Goal: Information Seeking & Learning: Learn about a topic

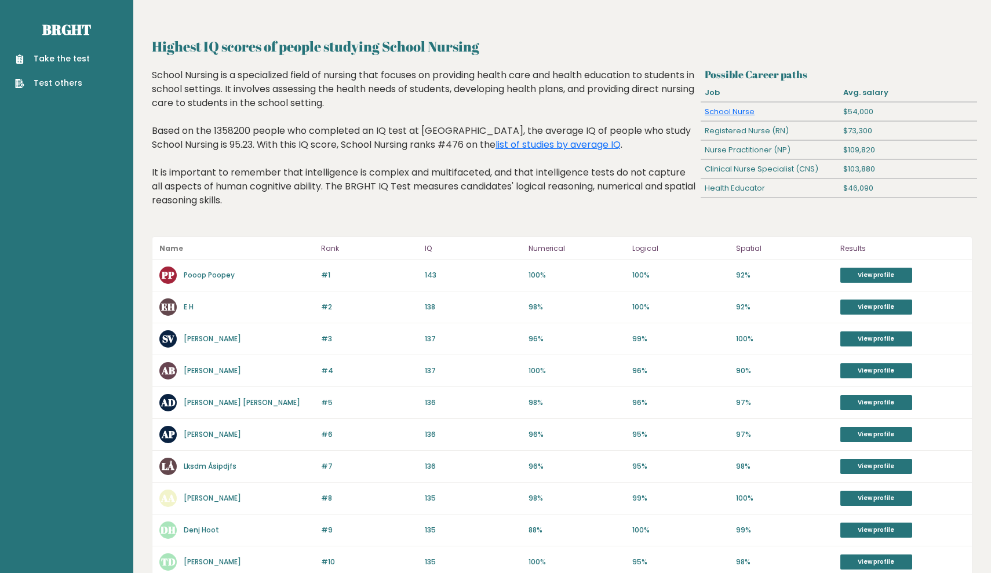
drag, startPoint x: 228, startPoint y: 122, endPoint x: 194, endPoint y: 117, distance: 34.6
click at [194, 118] on div "School Nursing is a specialized field of nursing that focuses on providing heal…" at bounding box center [424, 146] width 544 height 157
click at [67, 27] on link "Brght" at bounding box center [66, 29] width 49 height 19
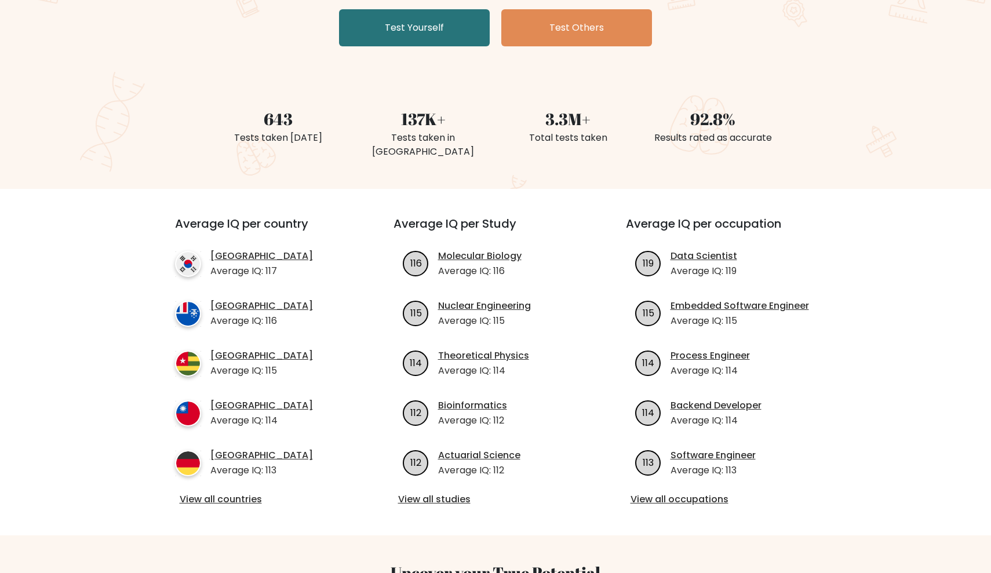
scroll to position [236, 0]
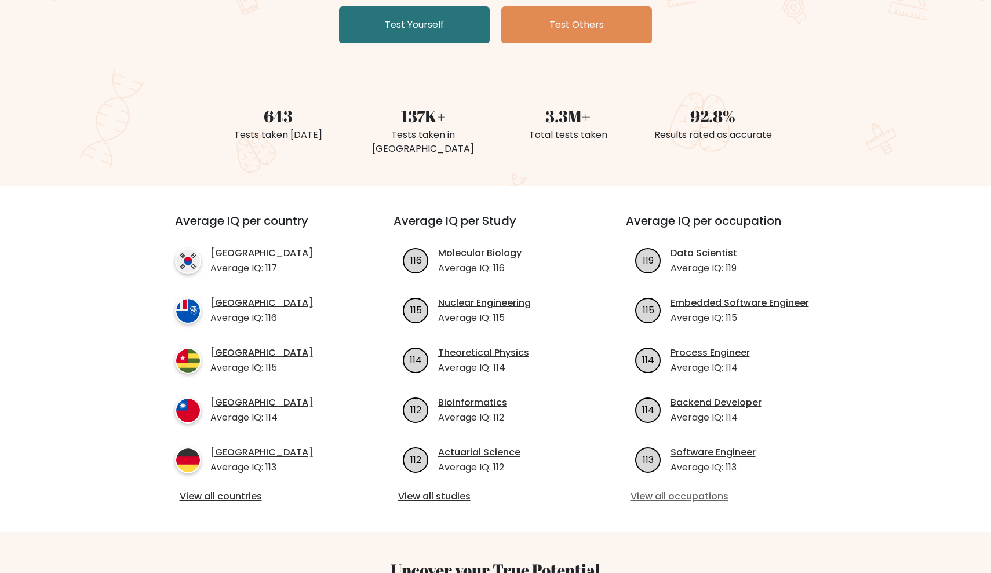
click at [682, 490] on link "View all occupations" at bounding box center [728, 497] width 195 height 14
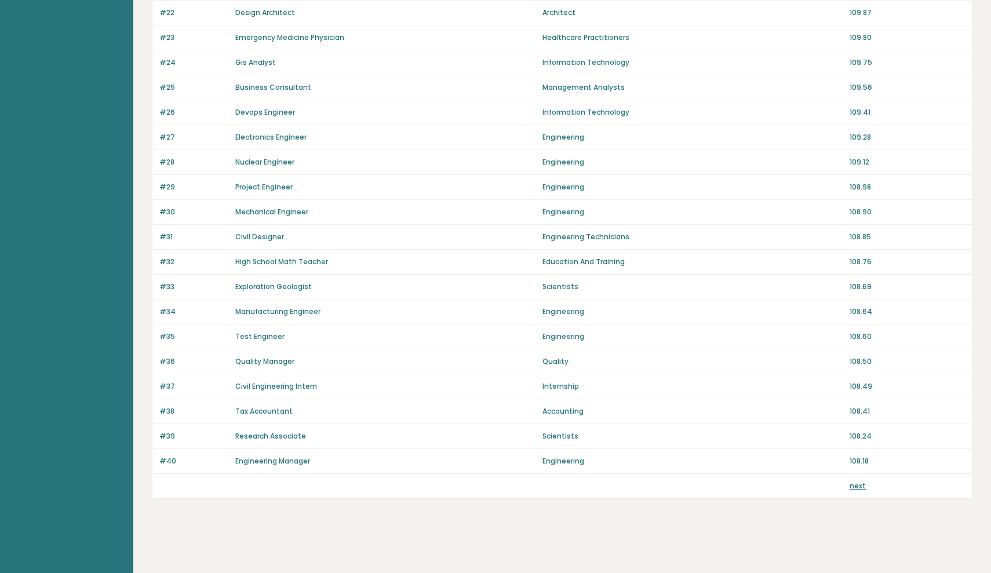
scroll to position [654, 0]
click at [856, 489] on link "next" at bounding box center [858, 486] width 16 height 10
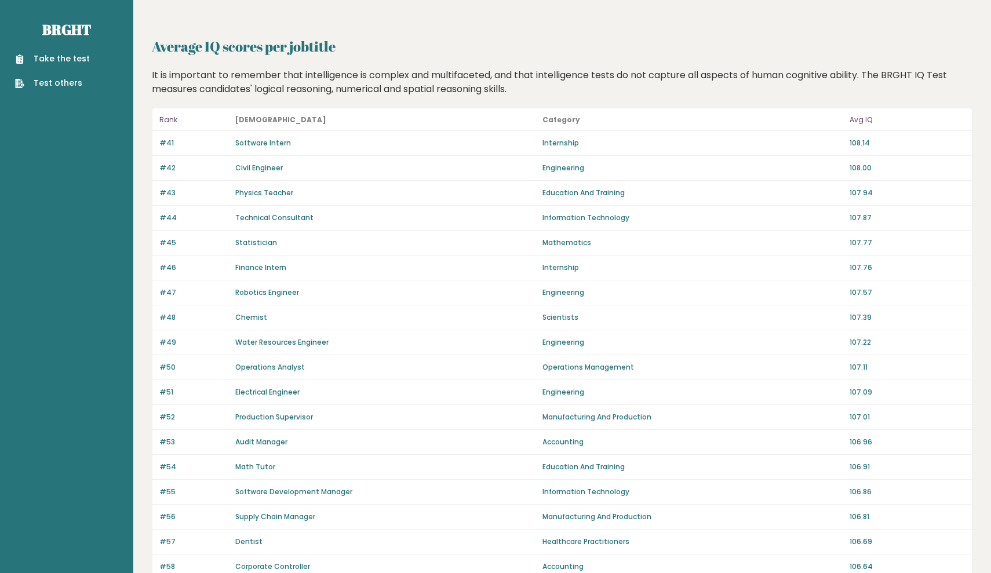
click at [605, 537] on p "Healthcare Practitioners" at bounding box center [693, 542] width 300 height 10
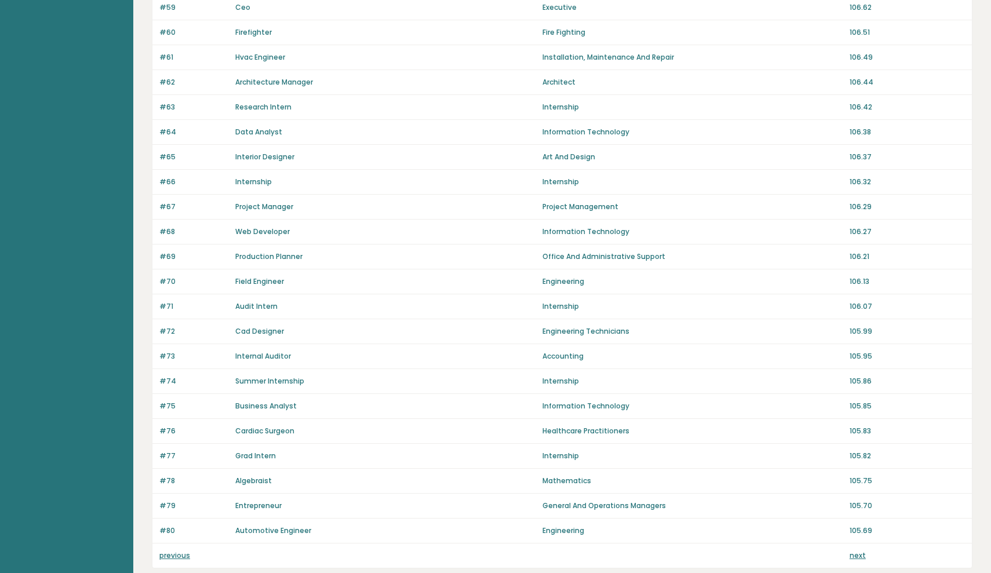
scroll to position [612, 0]
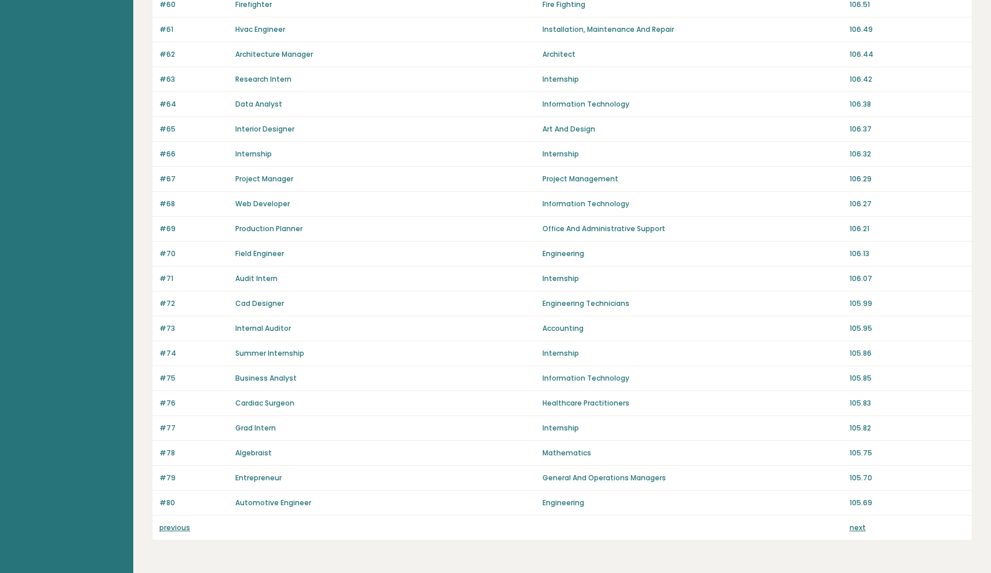
click at [859, 526] on link "next" at bounding box center [858, 528] width 16 height 10
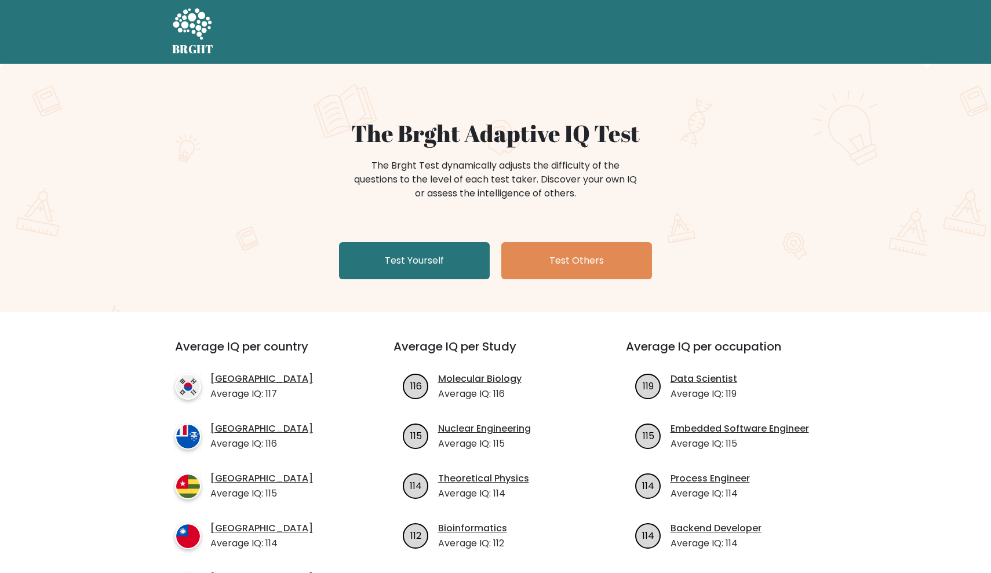
scroll to position [236, 0]
